Goal: Find specific page/section: Find specific page/section

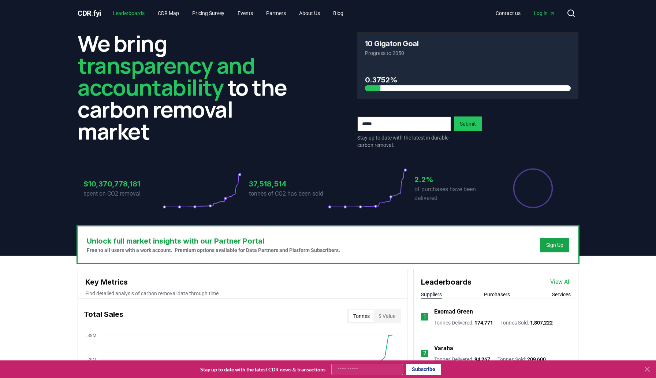
click at [138, 9] on link "Leaderboards" at bounding box center [129, 13] width 44 height 13
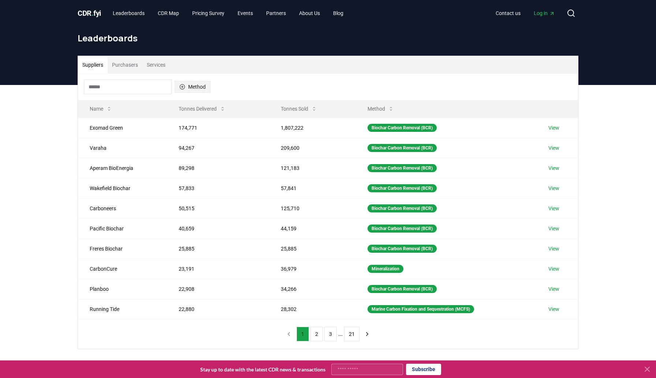
click at [193, 88] on button "Method" at bounding box center [193, 87] width 36 height 12
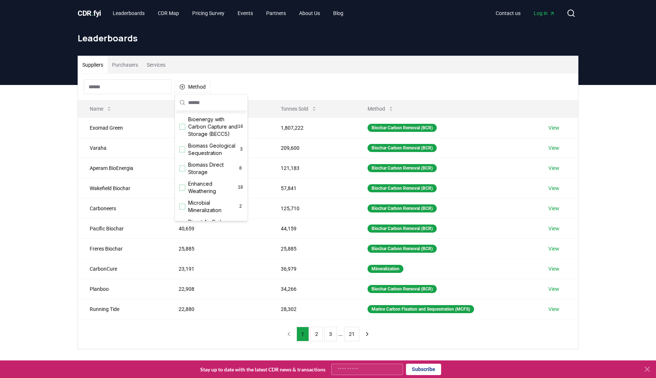
scroll to position [85, 0]
click at [182, 166] on div "Suggestions" at bounding box center [182, 166] width 6 height 6
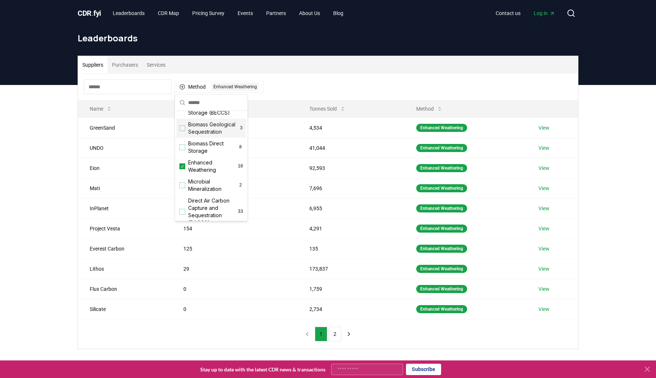
click at [319, 46] on div "Leaderboards" at bounding box center [328, 40] width 513 height 29
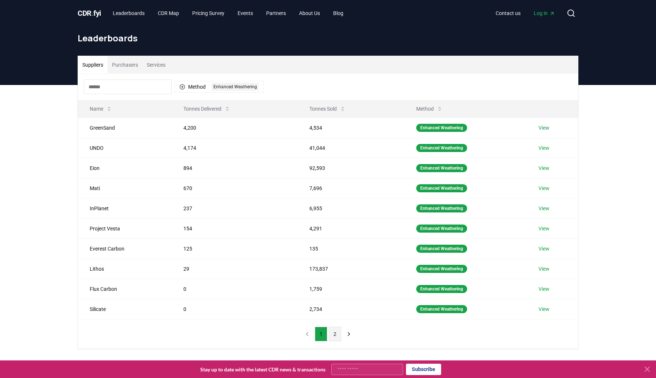
click at [333, 333] on button "2" at bounding box center [335, 334] width 12 height 15
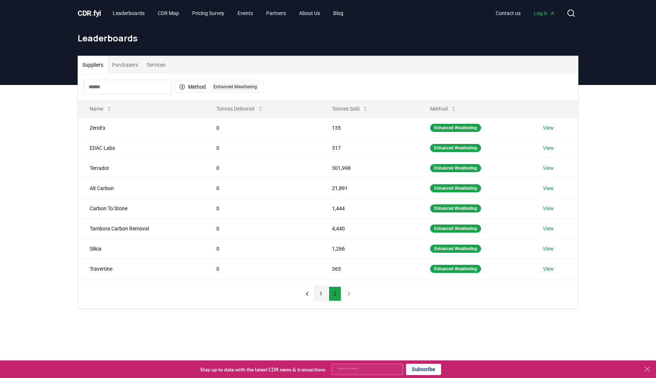
click at [321, 295] on button "1" at bounding box center [321, 293] width 12 height 15
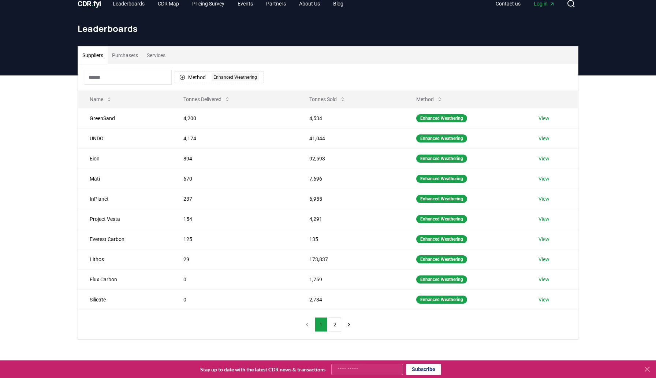
scroll to position [9, 0]
click at [332, 328] on button "2" at bounding box center [335, 325] width 12 height 15
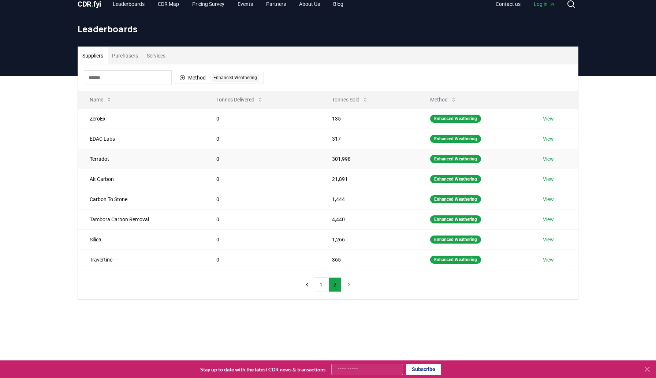
click at [552, 159] on link "View" at bounding box center [548, 158] width 11 height 7
